Goal: Task Accomplishment & Management: Manage account settings

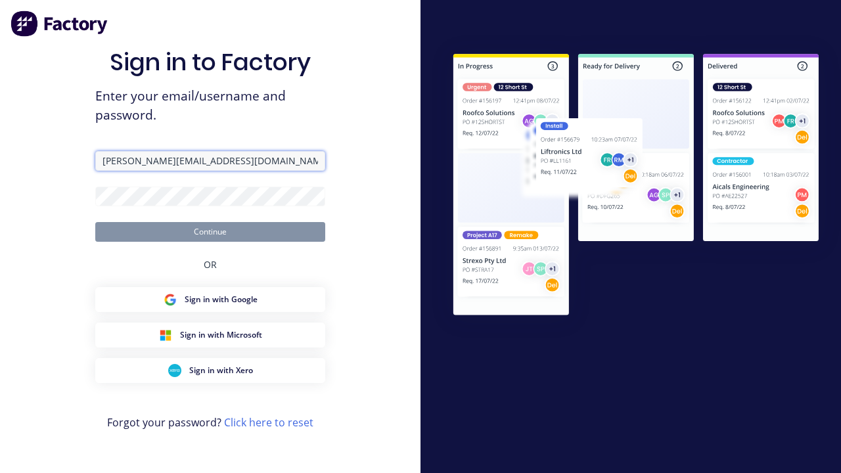
type input "[PERSON_NAME][EMAIL_ADDRESS][DOMAIN_NAME]"
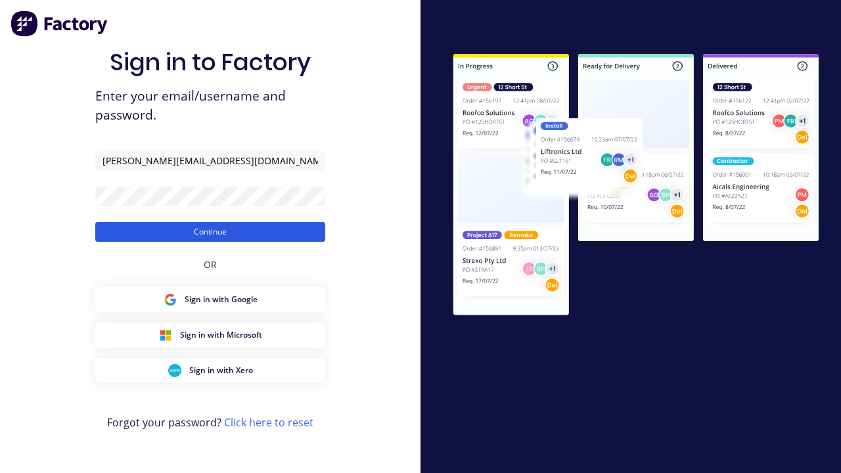
click at [210, 231] on button "Continue" at bounding box center [210, 232] width 230 height 20
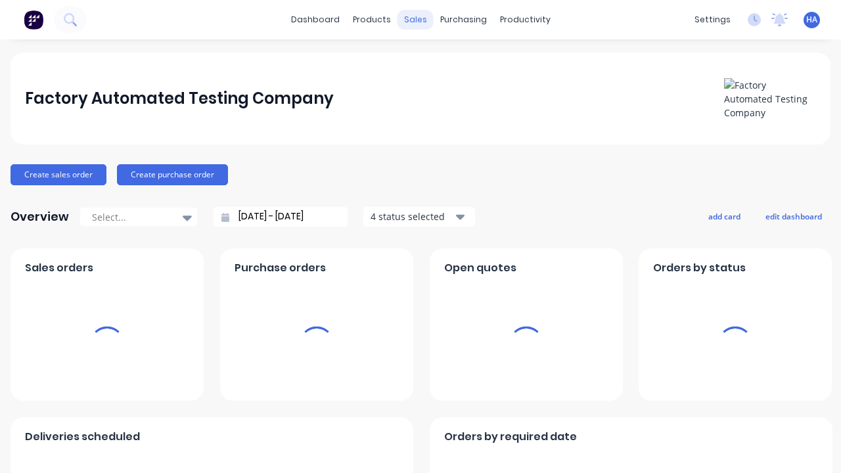
click at [415, 20] on div "sales" at bounding box center [415, 20] width 36 height 20
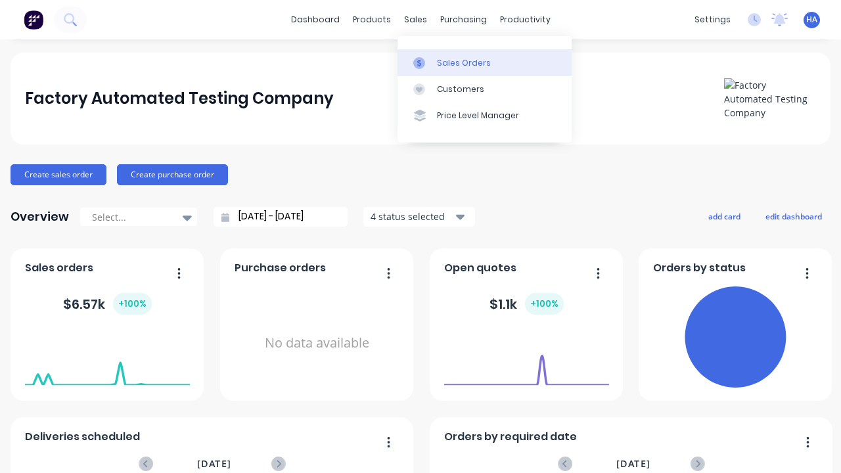
click at [484, 62] on div "Sales Orders" at bounding box center [464, 63] width 54 height 12
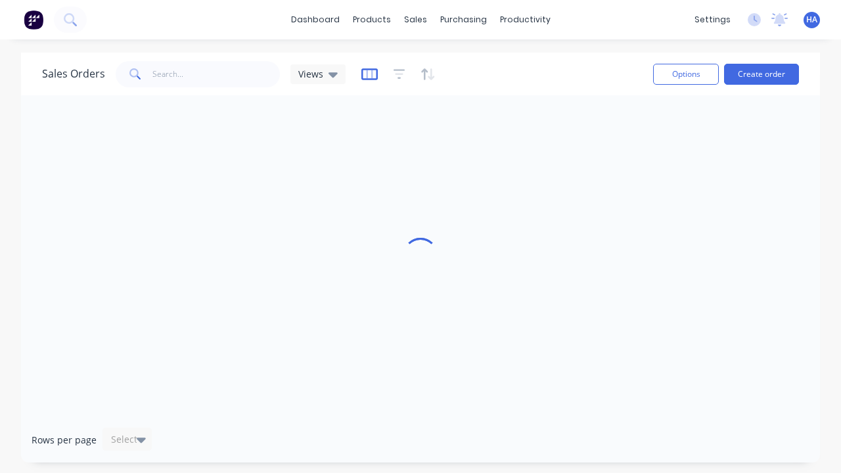
click at [367, 74] on icon "button" at bounding box center [369, 74] width 16 height 13
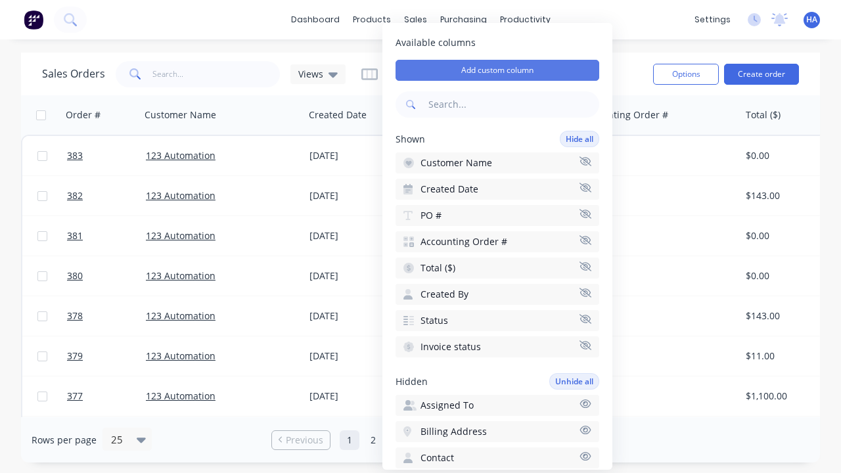
click at [497, 70] on button "Add custom column" at bounding box center [497, 70] width 204 height 21
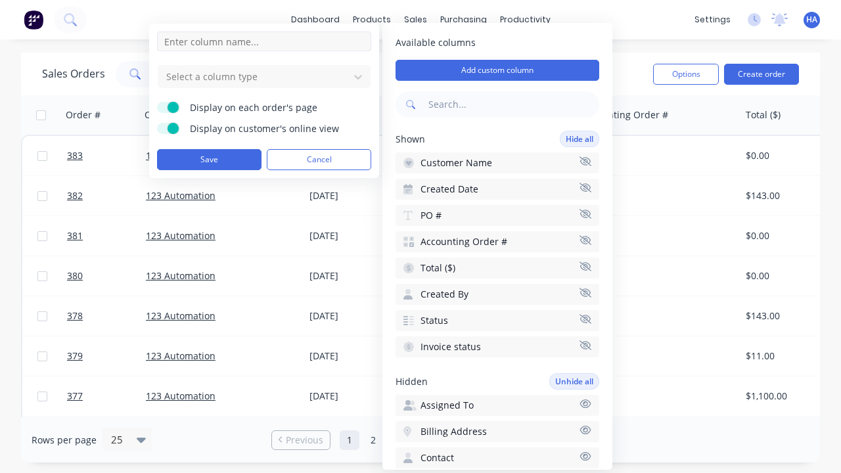
click at [264, 41] on input at bounding box center [264, 42] width 214 height 20
type input "New Custom URL Column"
click at [254, 76] on div at bounding box center [253, 76] width 177 height 16
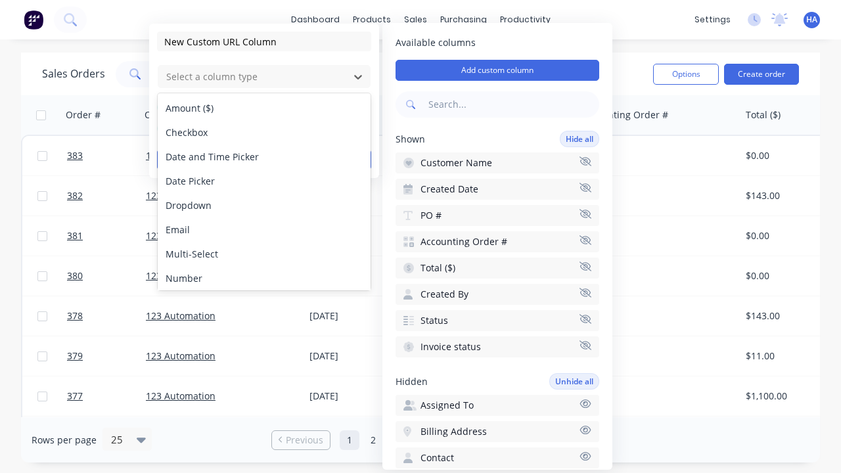
click at [264, 339] on div "URL" at bounding box center [264, 351] width 213 height 24
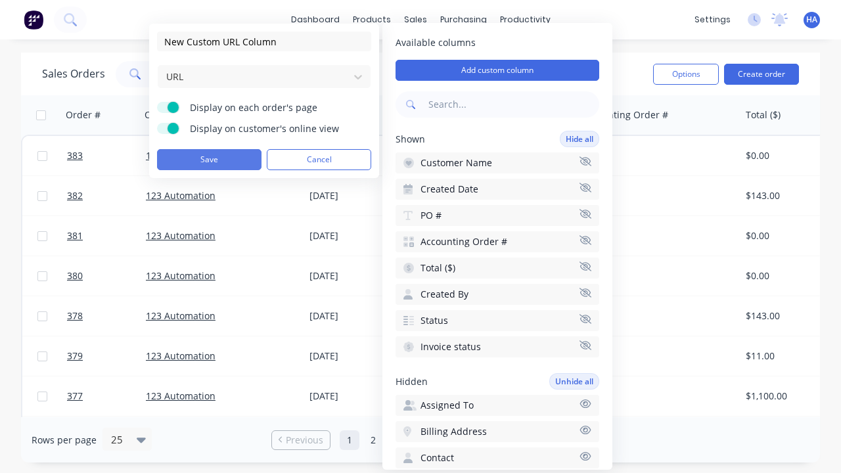
click at [209, 160] on button "Save" at bounding box center [209, 159] width 104 height 21
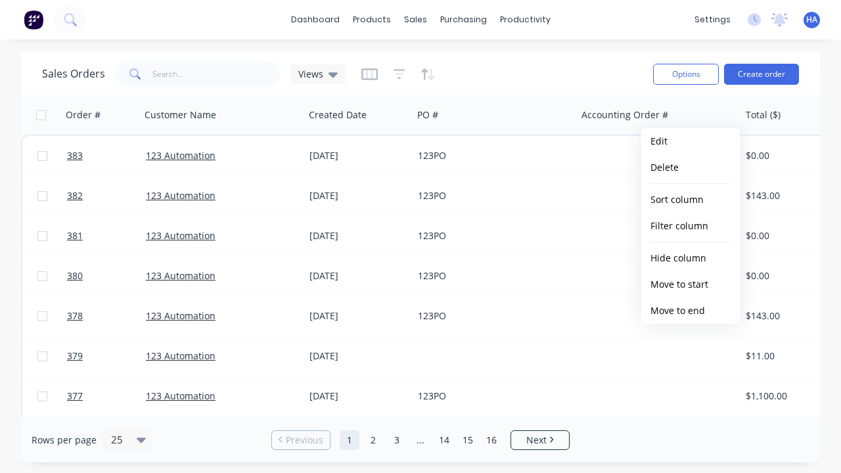
scroll to position [0, 613]
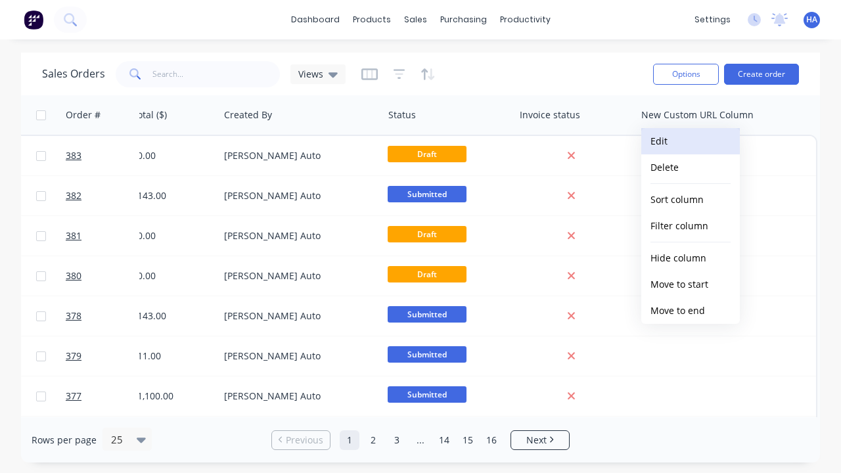
click at [690, 141] on button "Edit" at bounding box center [690, 141] width 99 height 26
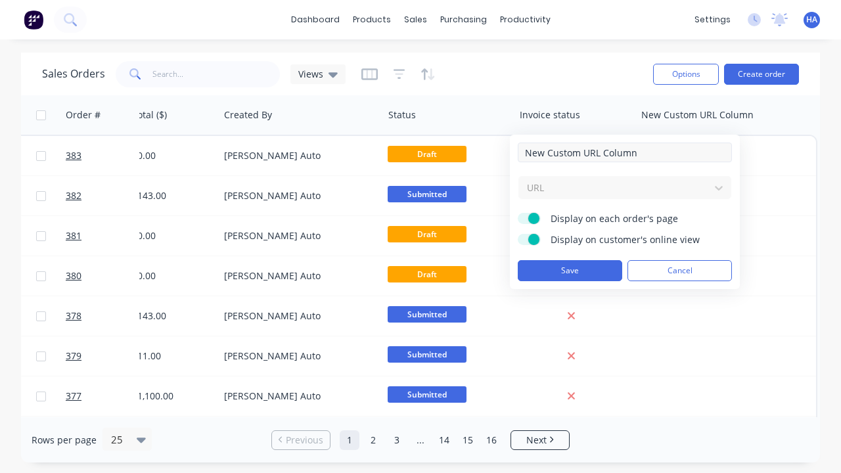
click at [625, 152] on input "New Custom URL Column" at bounding box center [625, 153] width 214 height 20
type input "New Custom URL Column - Updated"
click at [569, 271] on button "Save" at bounding box center [570, 270] width 104 height 21
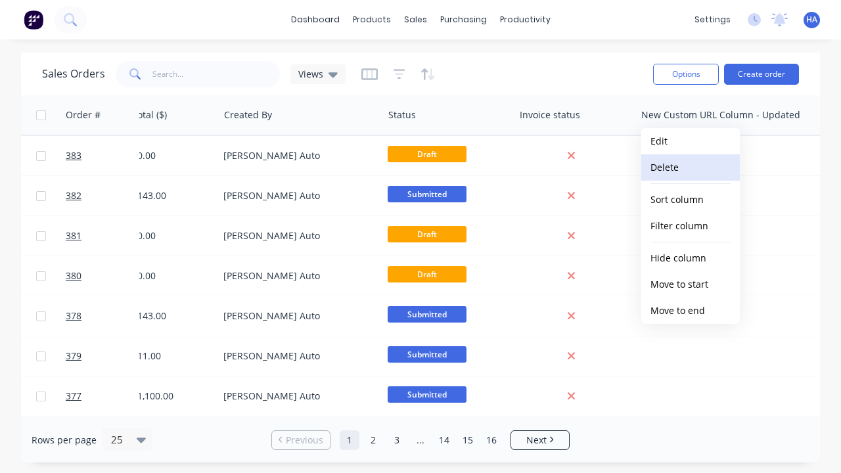
click at [690, 167] on button "Delete" at bounding box center [690, 167] width 99 height 26
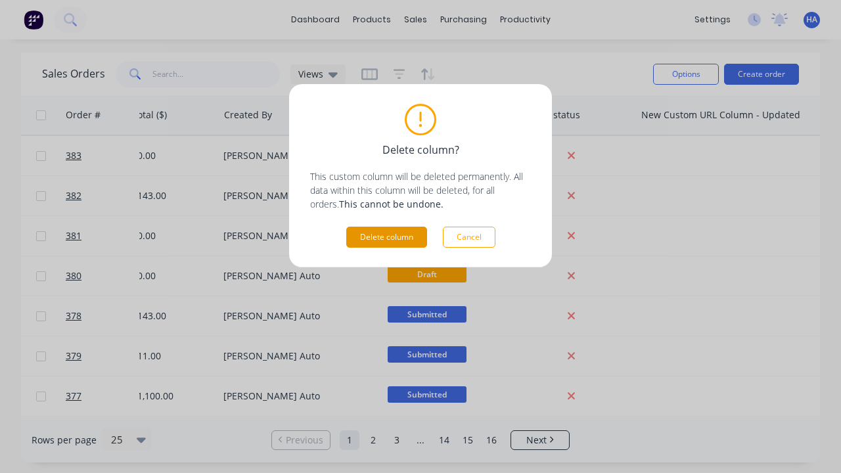
click at [386, 237] on button "Delete column" at bounding box center [386, 237] width 81 height 21
